Goal: Information Seeking & Learning: Learn about a topic

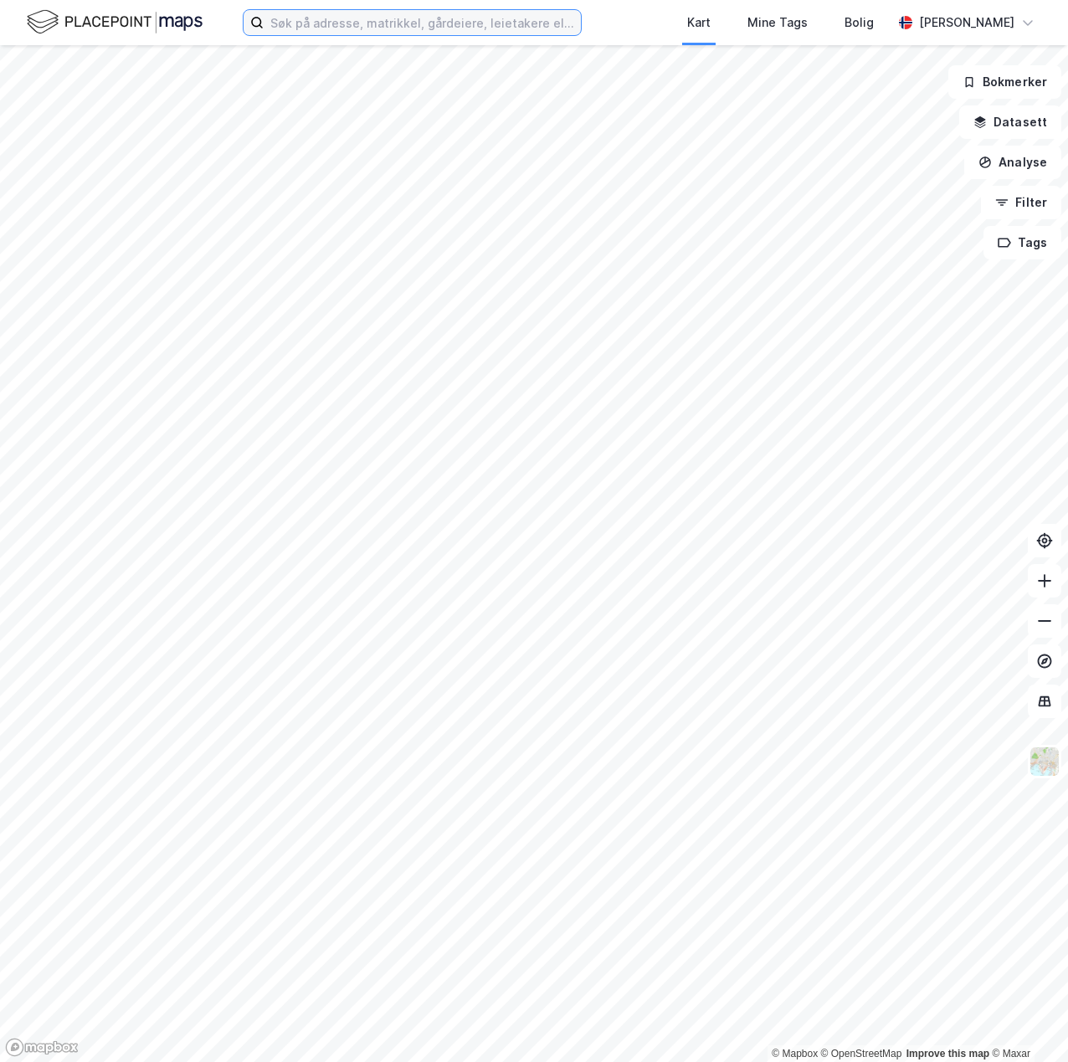
click at [319, 18] on input at bounding box center [422, 22] width 317 height 25
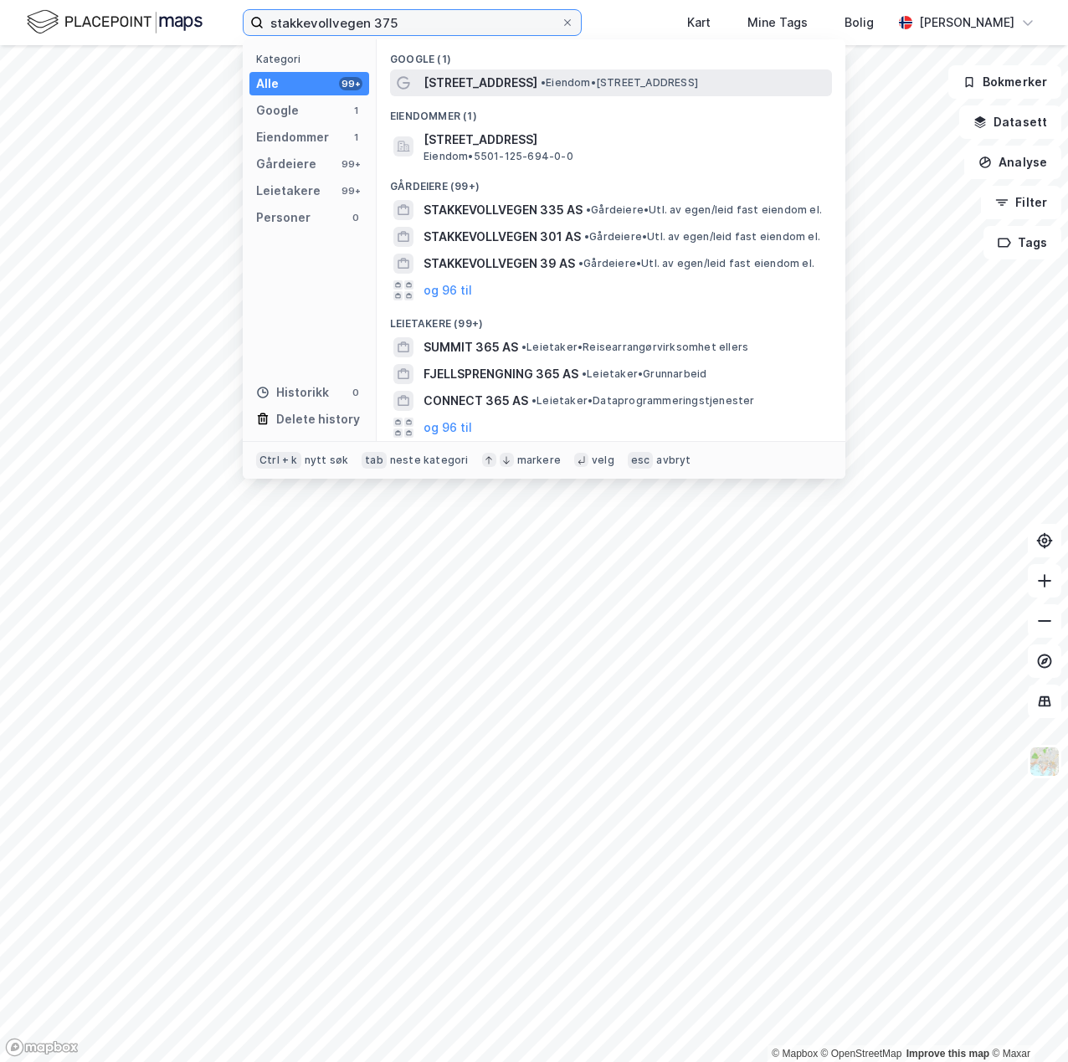
type input "stakkevollvegen 375"
click at [502, 85] on span "[STREET_ADDRESS]" at bounding box center [480, 83] width 114 height 20
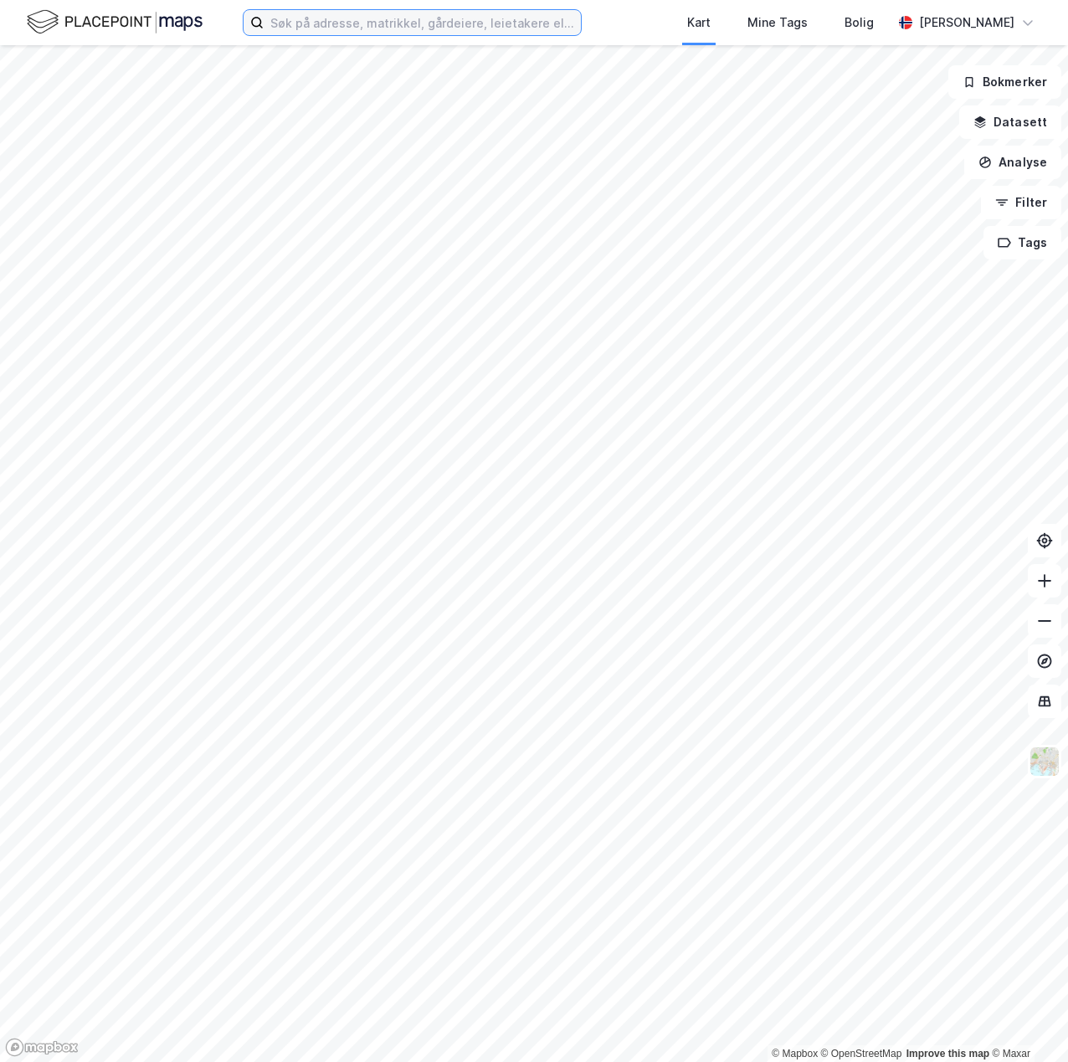
click at [290, 17] on input at bounding box center [422, 22] width 317 height 25
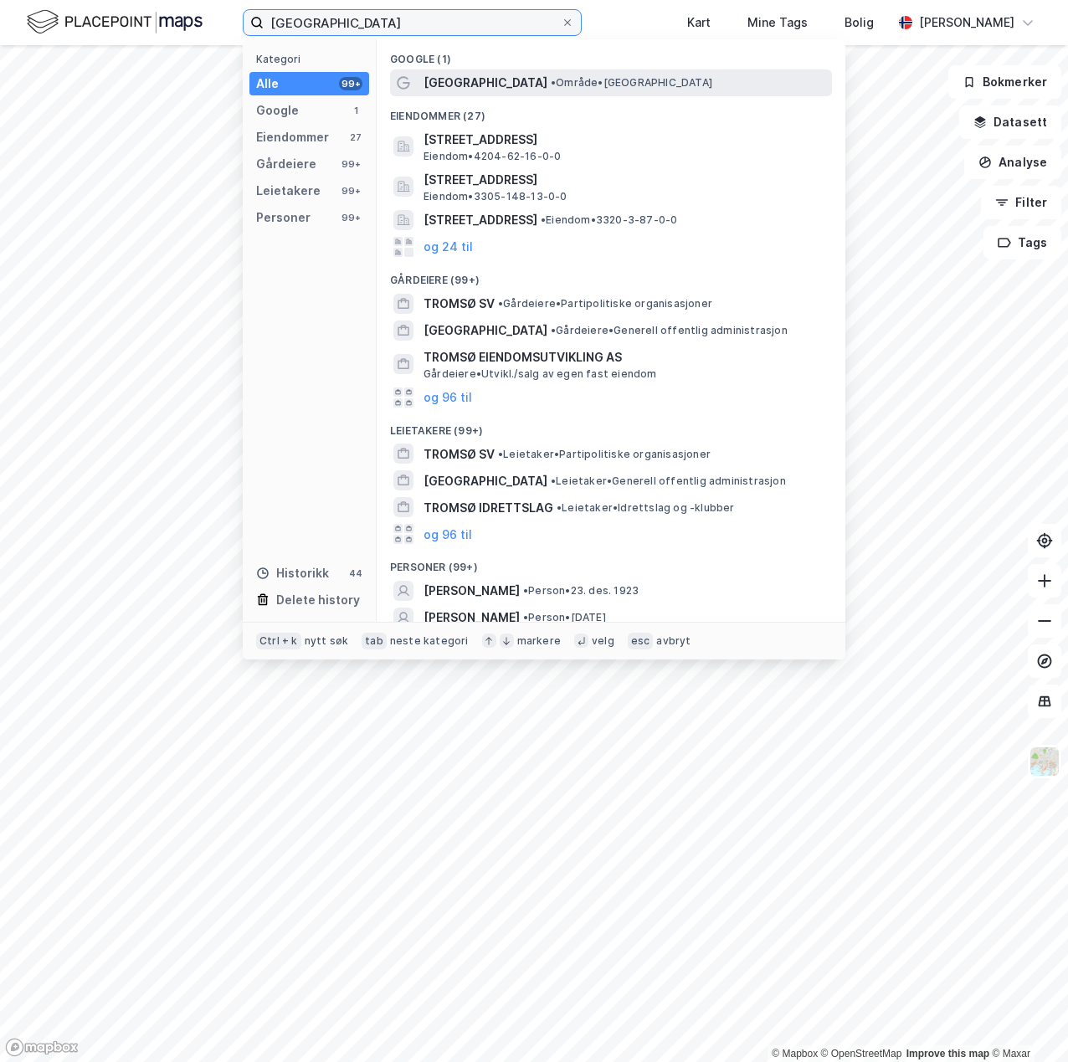
type input "tromsø"
click at [451, 92] on span "[GEOGRAPHIC_DATA]" at bounding box center [485, 83] width 124 height 20
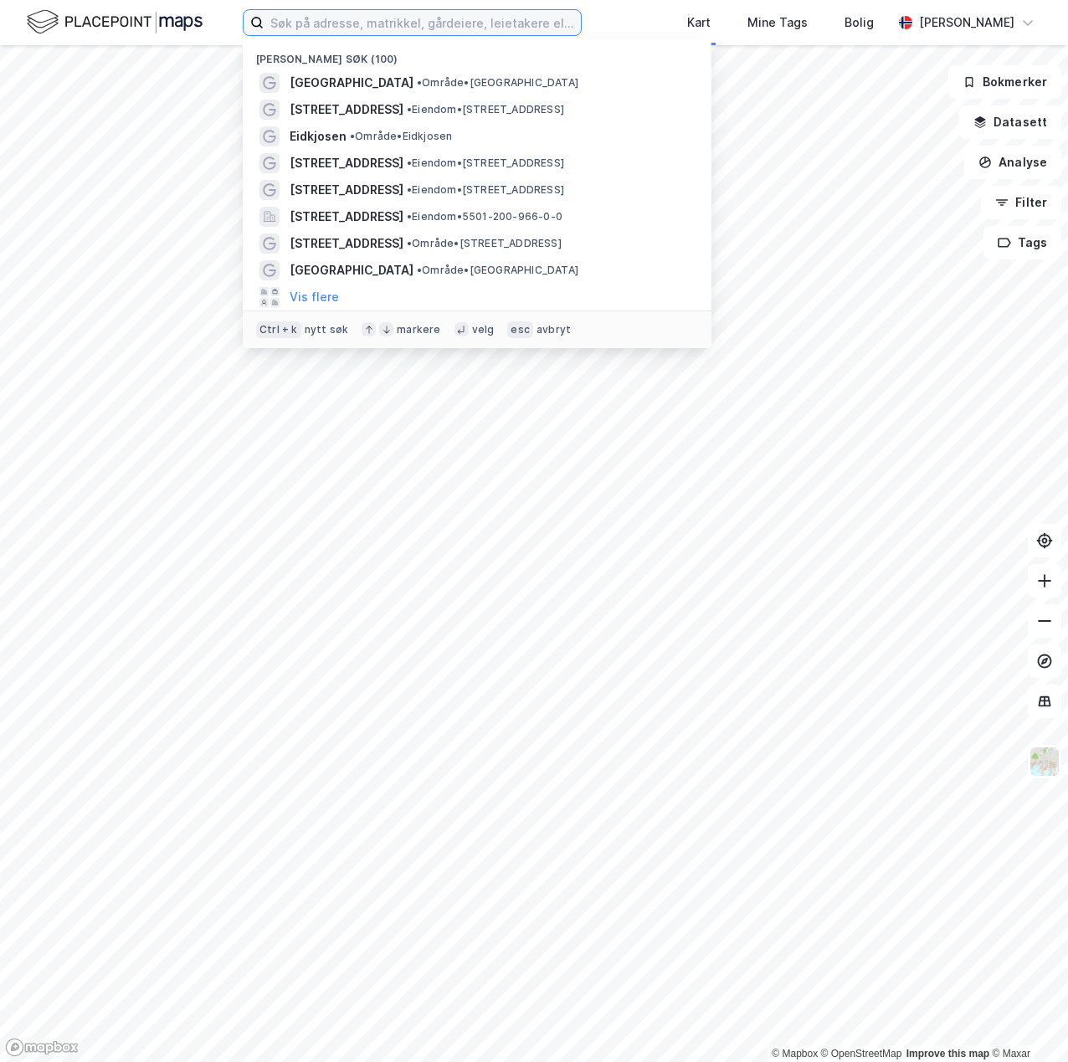
click at [543, 20] on input at bounding box center [422, 22] width 317 height 25
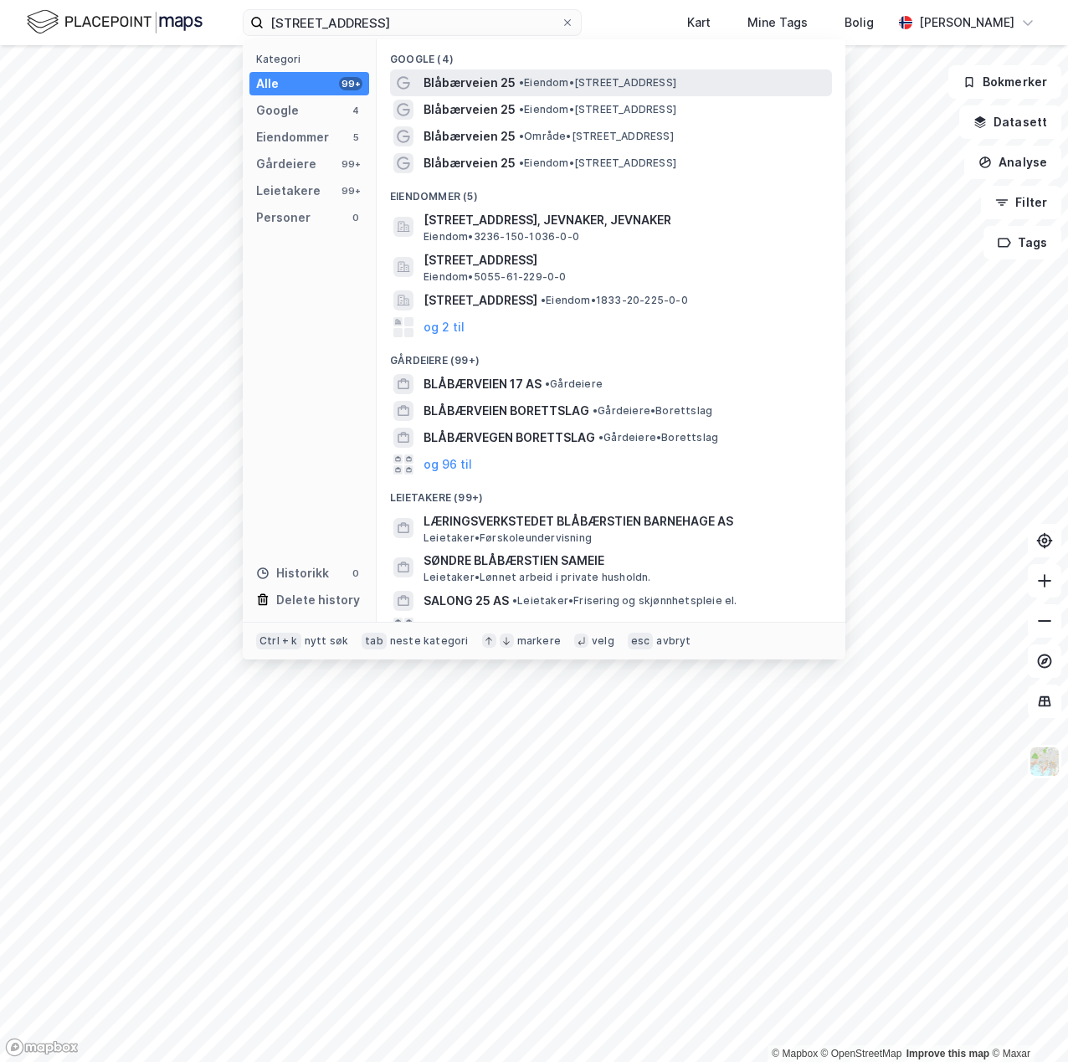
click at [512, 89] on div "Blåbærveien 25 • Eiendom • [STREET_ADDRESS]" at bounding box center [625, 83] width 405 height 20
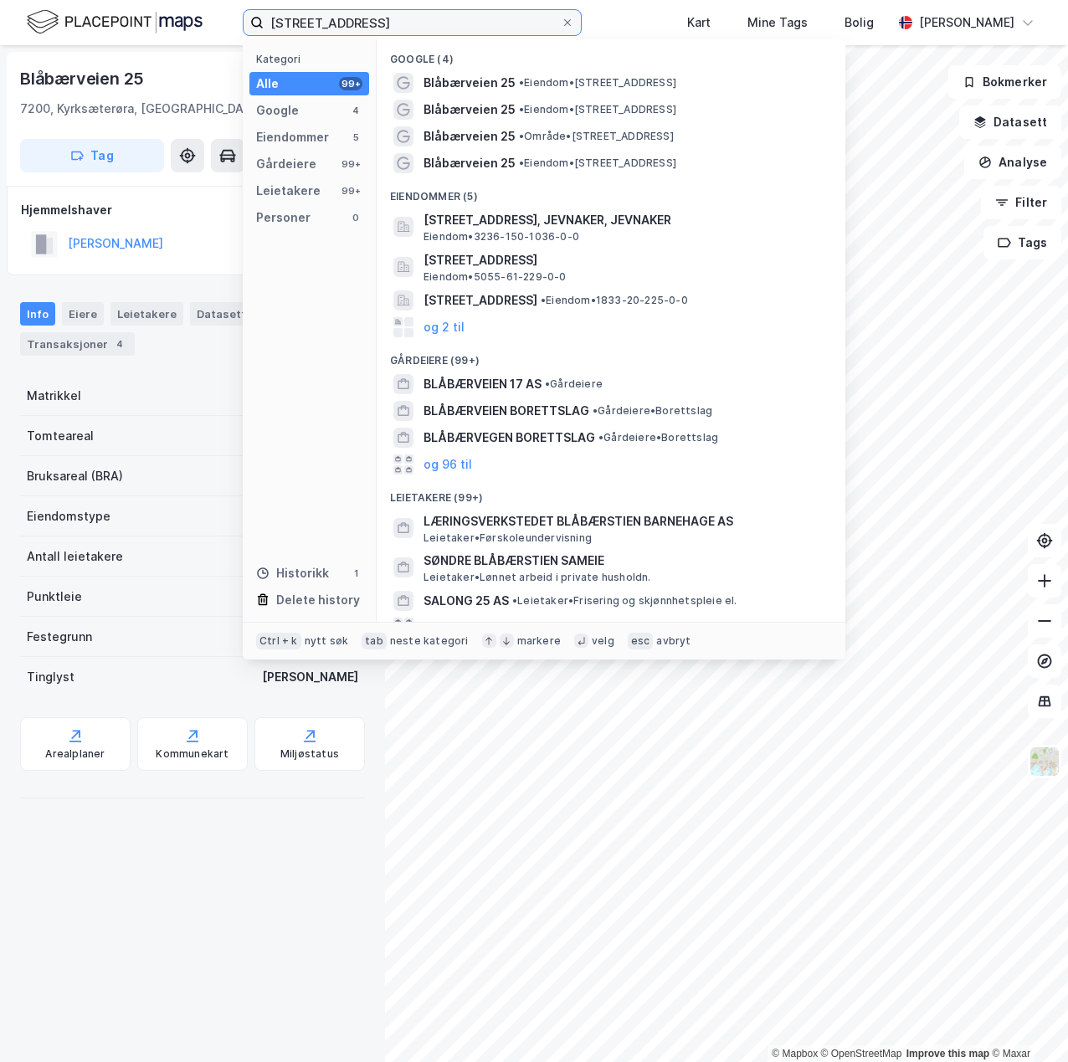
drag, startPoint x: 381, startPoint y: 13, endPoint x: 213, endPoint y: 43, distance: 170.9
click at [212, 38] on div "blåbærveien 25 Kategori Alle 99+ Google 4 Eiendommer 5 Gårdeiere 99+ Leietakere…" at bounding box center [534, 22] width 1068 height 45
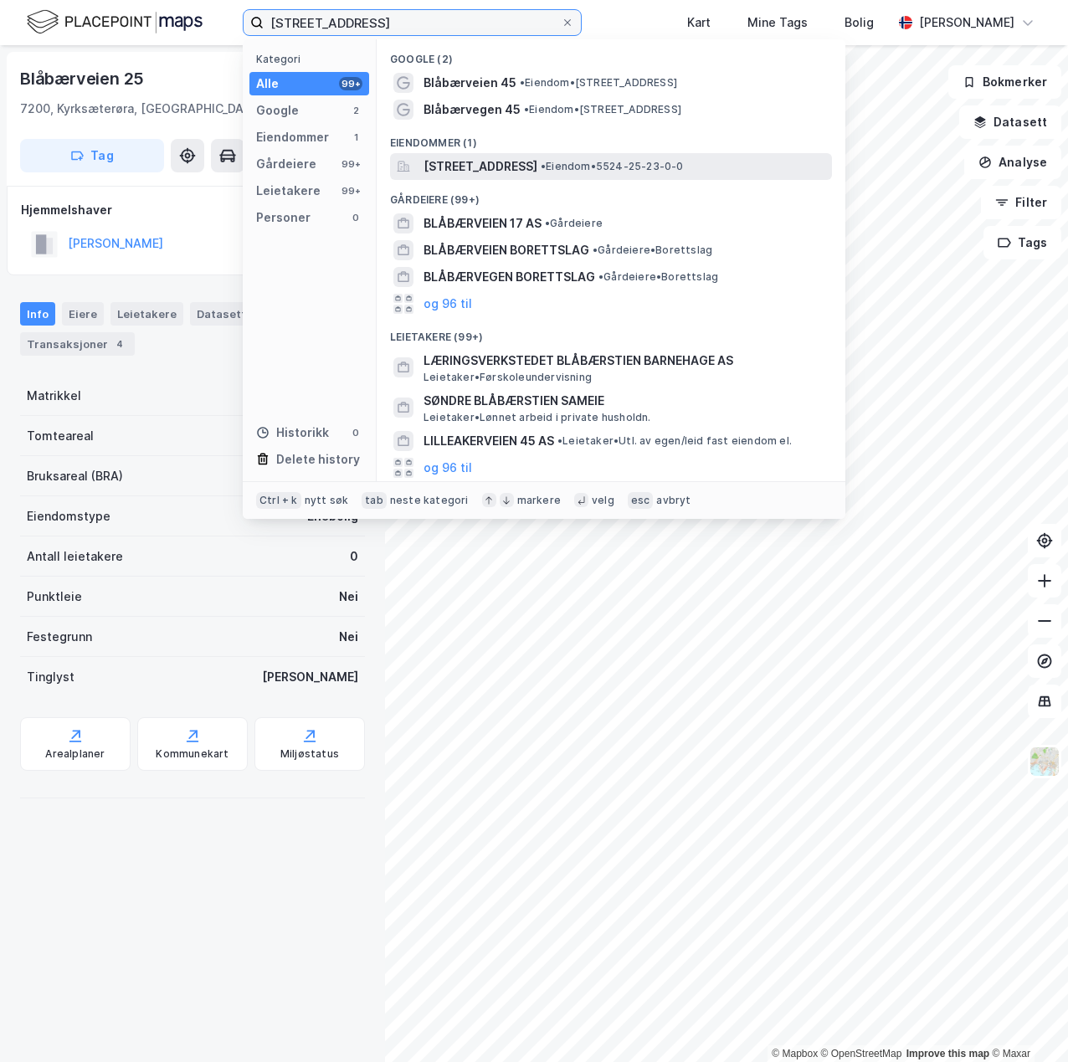
type input "[STREET_ADDRESS]"
click at [484, 165] on span "[STREET_ADDRESS]" at bounding box center [480, 166] width 114 height 20
